Goal: Transaction & Acquisition: Purchase product/service

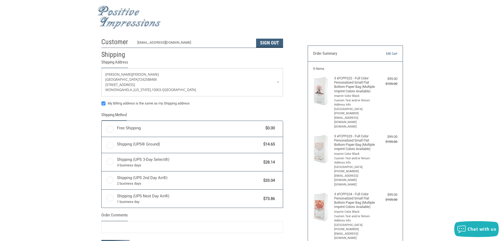
scroll to position [27, 0]
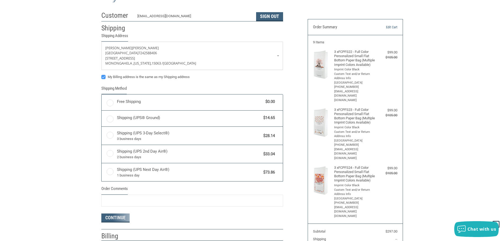
radio input "true"
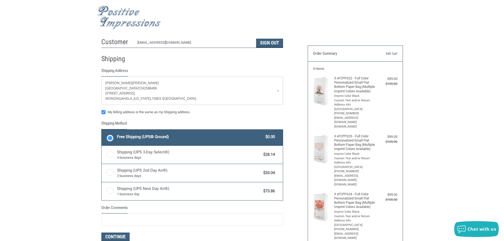
scroll to position [0, 0]
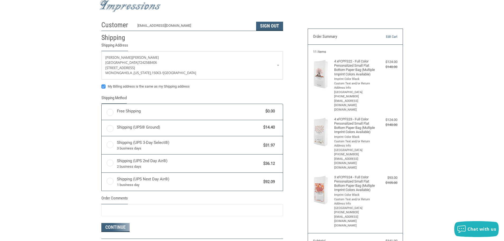
scroll to position [27, 0]
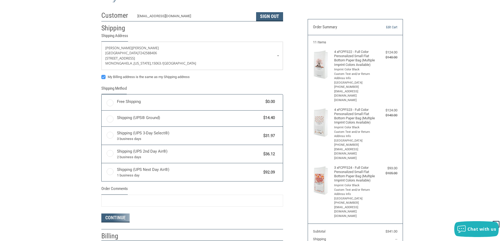
radio input "true"
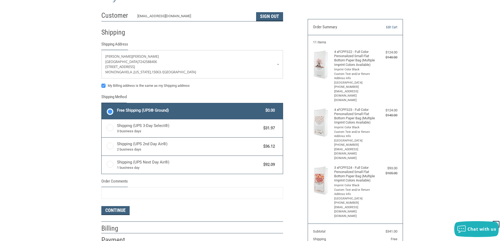
click at [114, 113] on label "Free Shipping (UPS® Ground) $0.00" at bounding box center [192, 111] width 181 height 16
click at [102, 104] on input "Free Shipping (UPS® Ground) $0.00" at bounding box center [102, 104] width 0 height 0
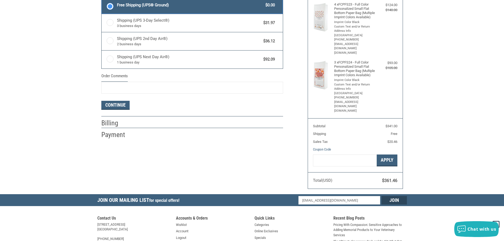
scroll to position [133, 0]
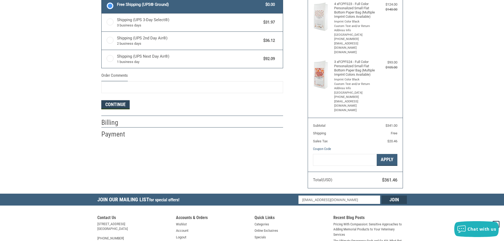
click at [114, 106] on button "Continue" at bounding box center [115, 104] width 28 height 9
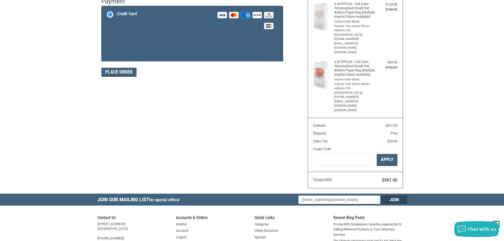
scroll to position [132, 0]
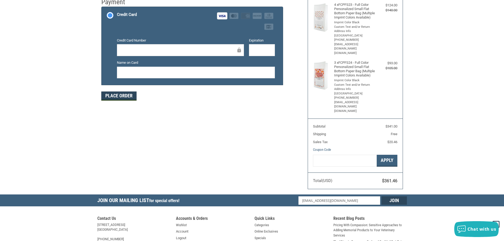
click at [129, 101] on button "Place Order" at bounding box center [118, 96] width 35 height 9
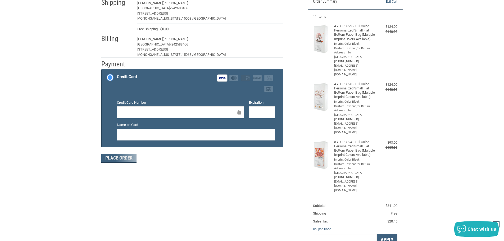
scroll to position [64, 0]
